Goal: Find specific page/section: Find specific page/section

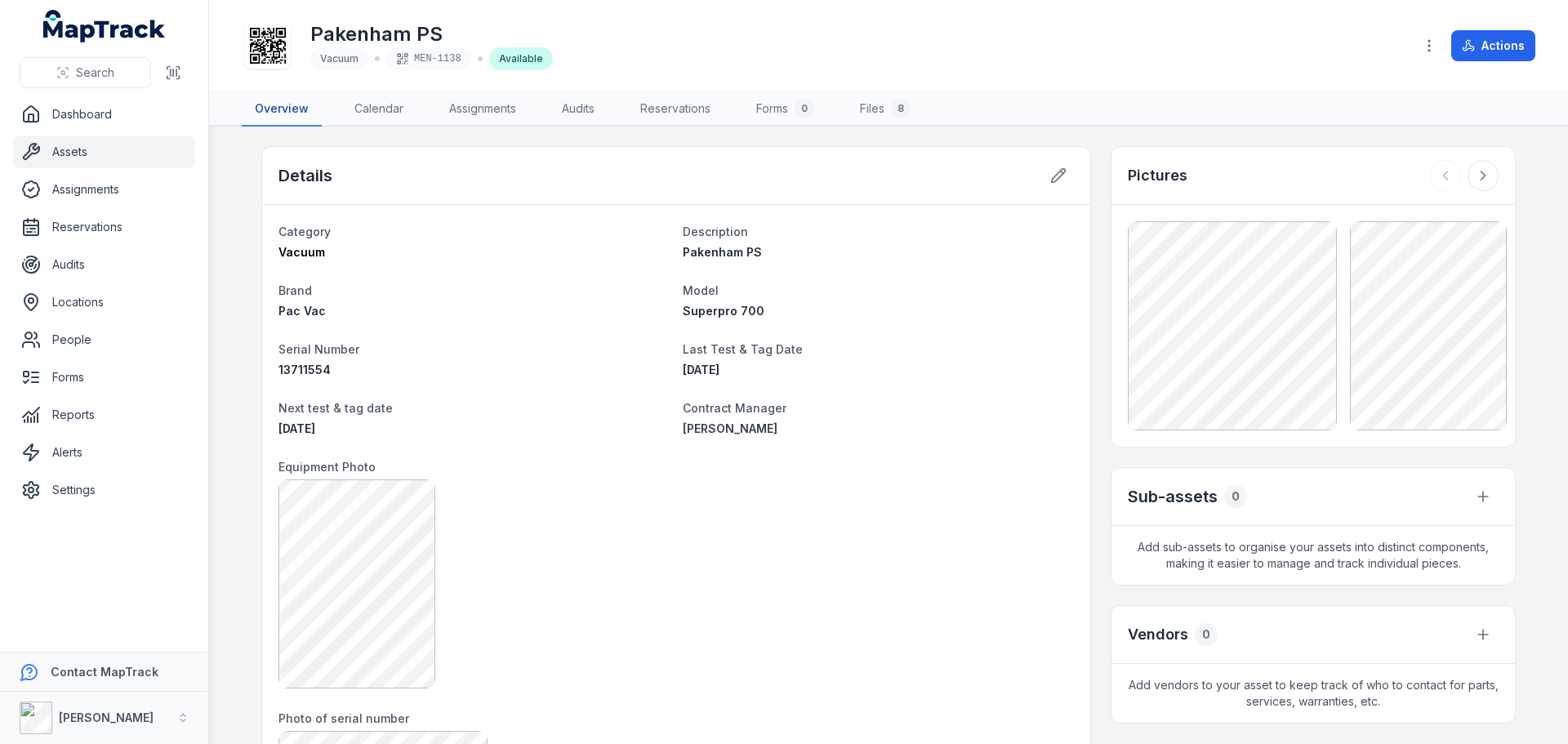
click at [272, 111] on link "Overview" at bounding box center [281, 108] width 80 height 34
click at [494, 122] on link "Assignments" at bounding box center [483, 108] width 93 height 34
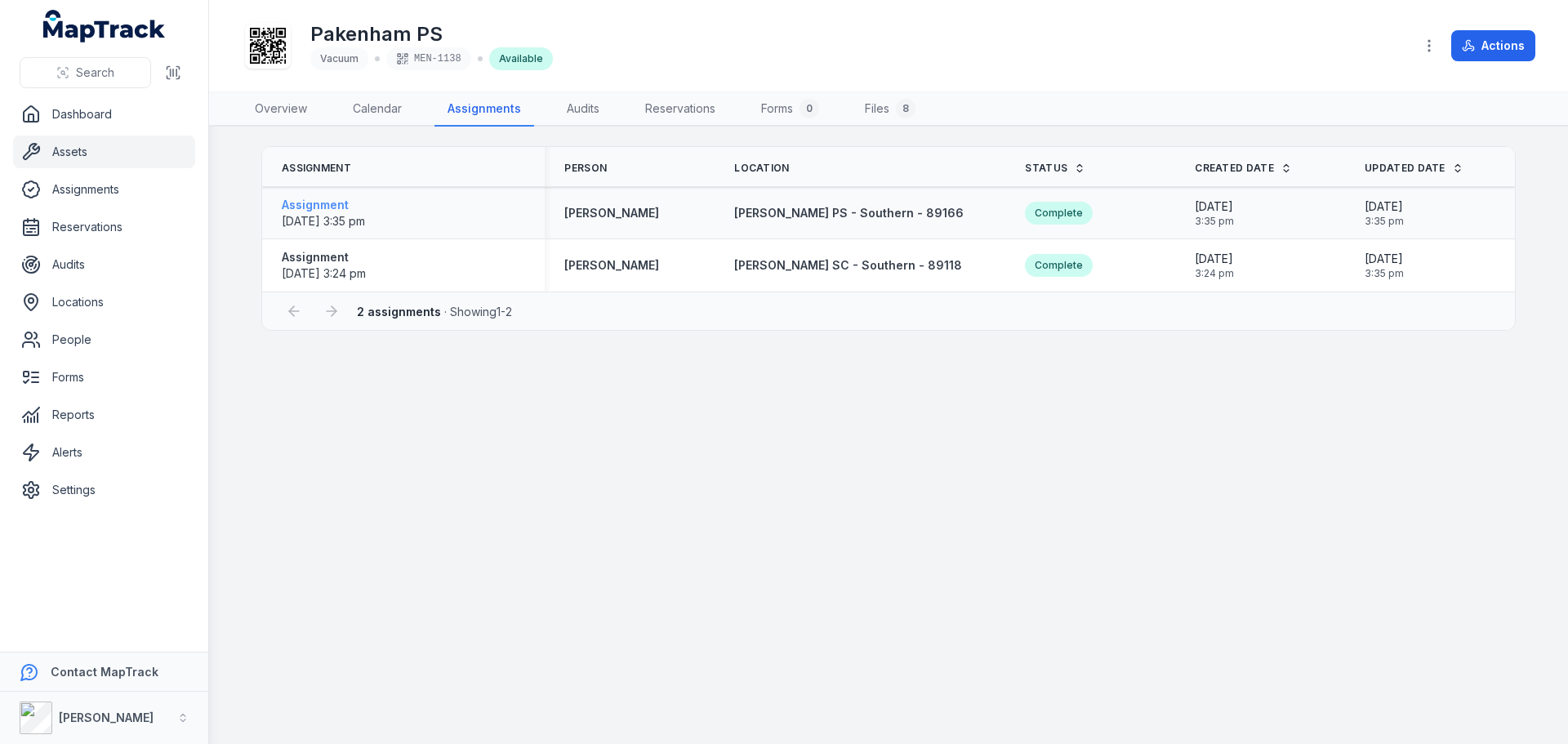
click at [331, 222] on span "[DATE] 3:35 pm" at bounding box center [323, 220] width 84 height 14
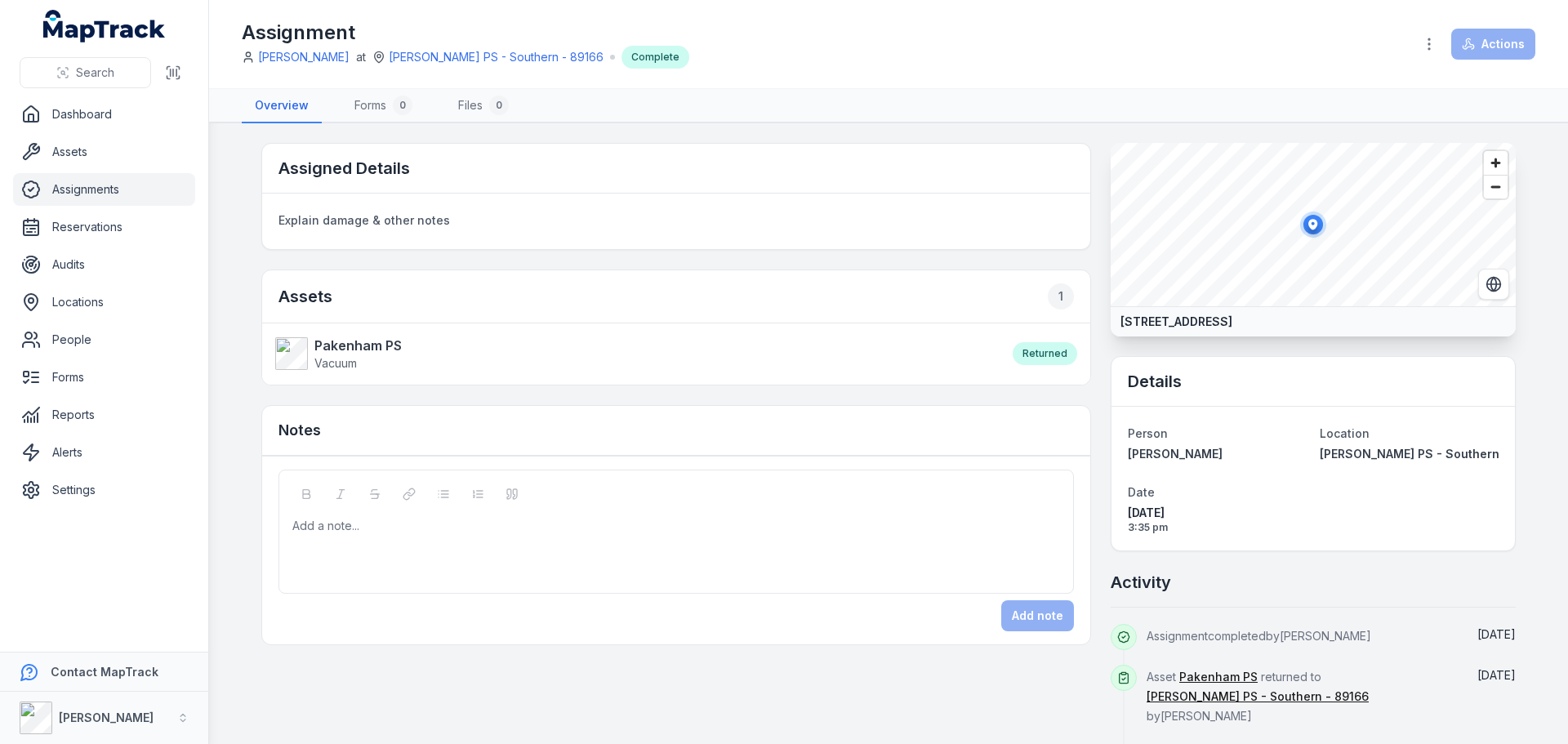
scroll to position [46, 0]
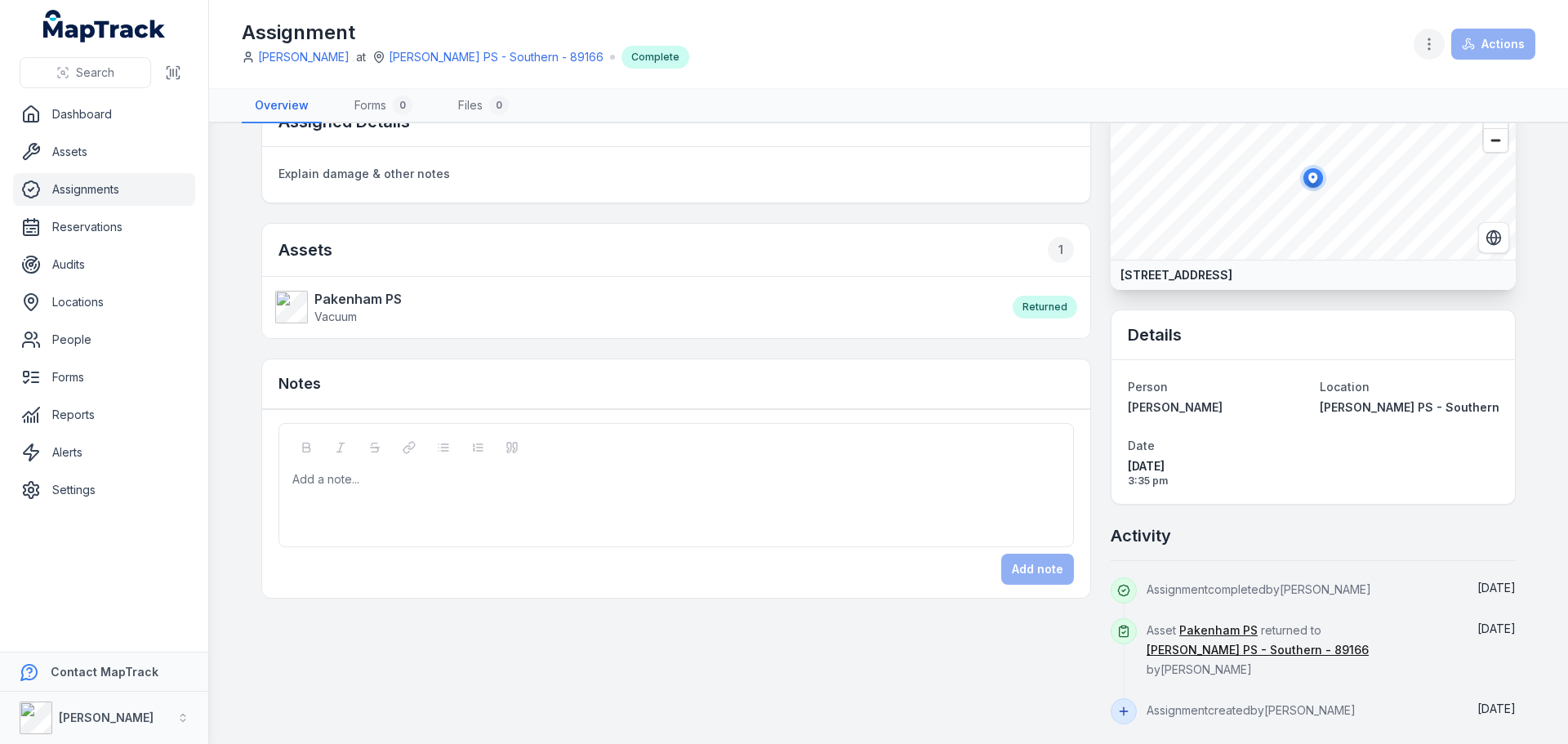
click at [1436, 50] on icon "button" at bounding box center [1430, 44] width 17 height 17
click at [1360, 137] on div "Edit assignment fields" at bounding box center [1347, 131] width 183 height 30
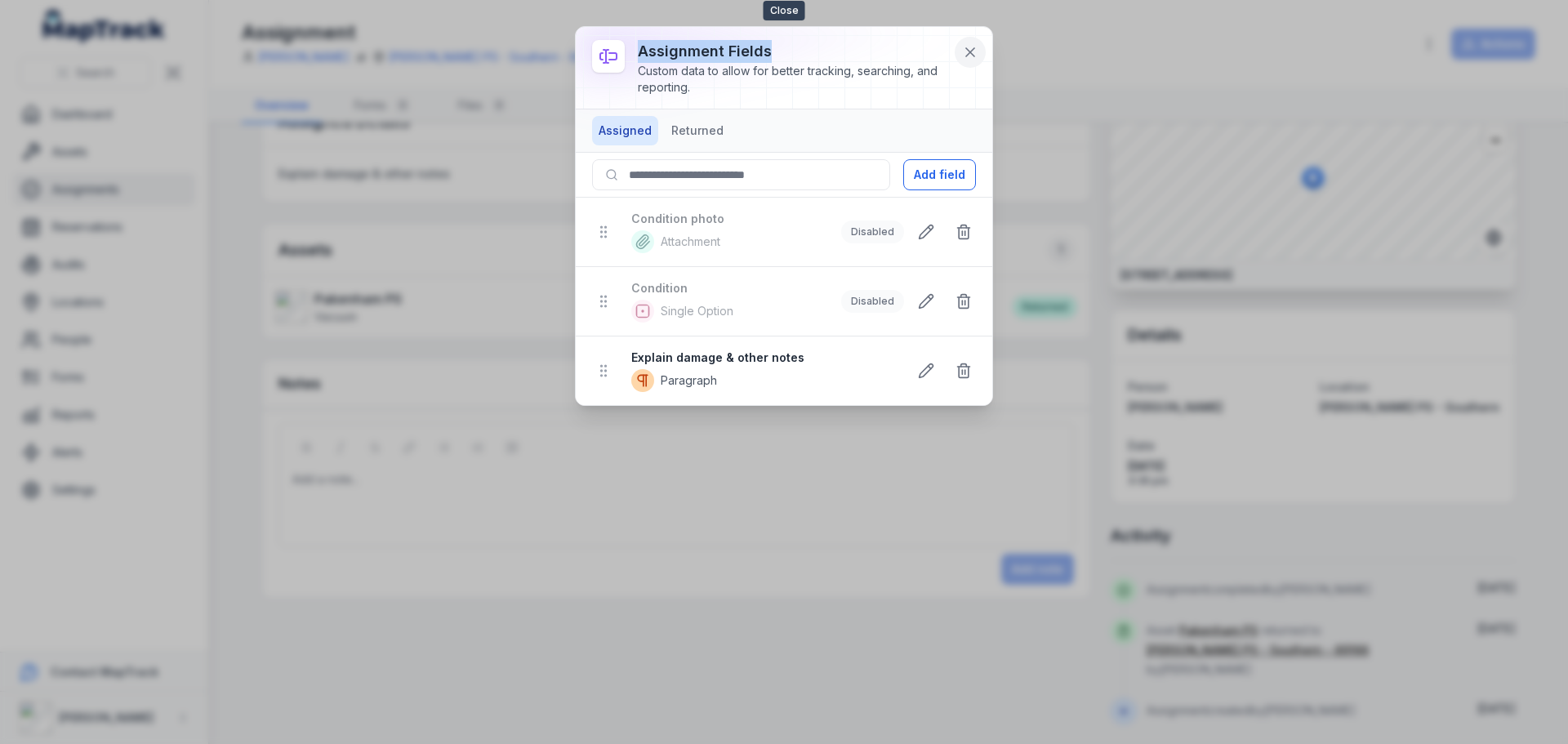
click at [959, 63] on div "assignment fields Custom data to allow for better tracking, searching, and repo…" at bounding box center [784, 216] width 416 height 378
click at [969, 50] on icon at bounding box center [970, 52] width 17 height 17
